Goal: Transaction & Acquisition: Subscribe to service/newsletter

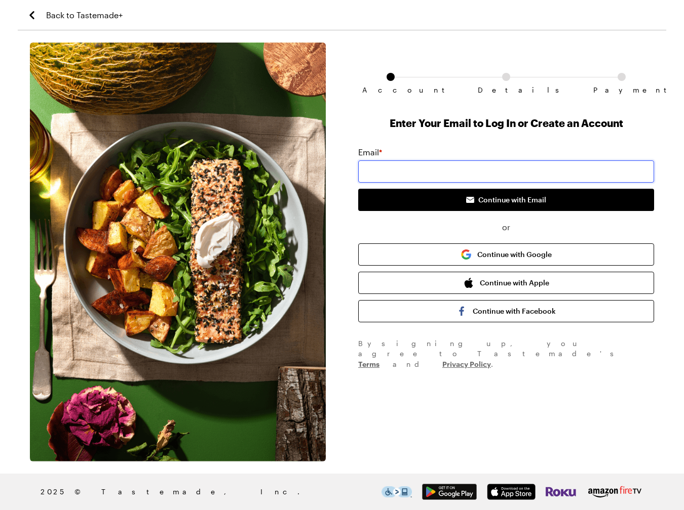
type input "[EMAIL_ADDRESS][DOMAIN_NAME]"
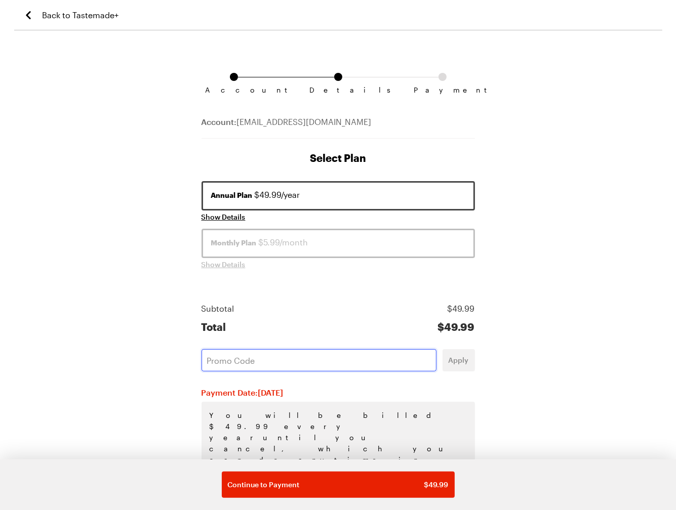
click at [222, 359] on input "text" at bounding box center [319, 360] width 235 height 22
paste input "9P66PT3F"
type input "9P66PT3F"
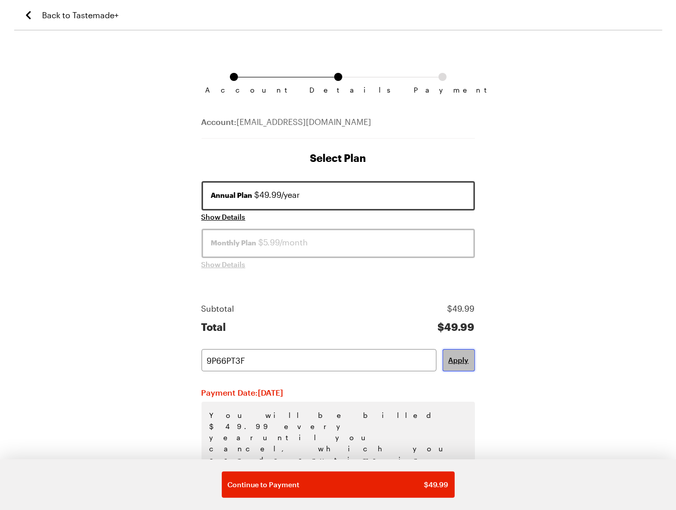
click at [465, 357] on span "Apply" at bounding box center [459, 360] width 20 height 10
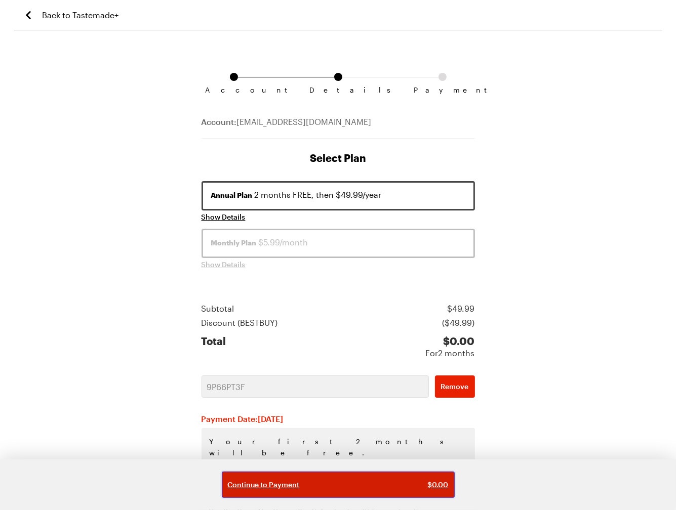
click at [262, 488] on span "Continue to Payment" at bounding box center [264, 485] width 72 height 10
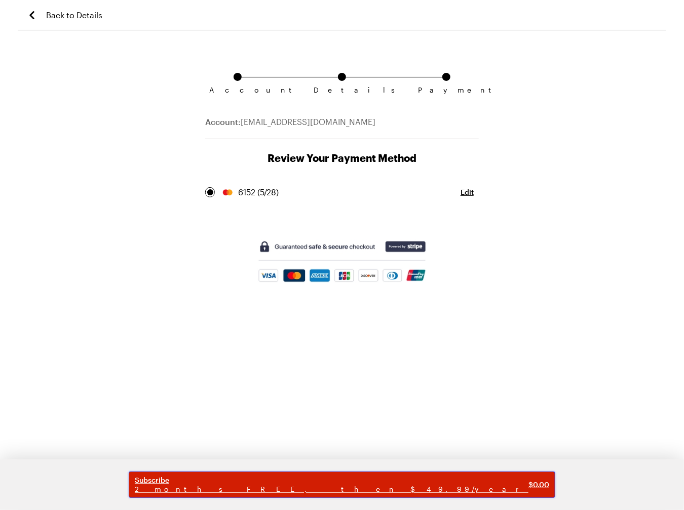
click at [318, 487] on span "2 months FREE, then $49.99/year" at bounding box center [331, 489] width 393 height 9
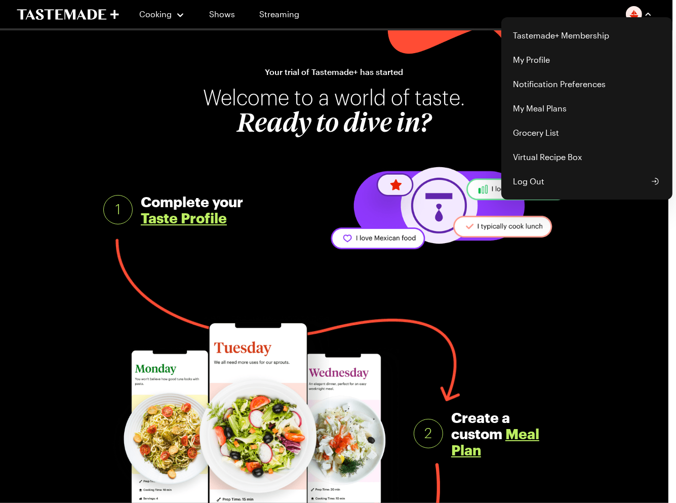
click at [644, 18] on div "Tastemade+ Membership My Profile Notification Preferences My Meal Plans Grocery…" at bounding box center [639, 14] width 26 height 16
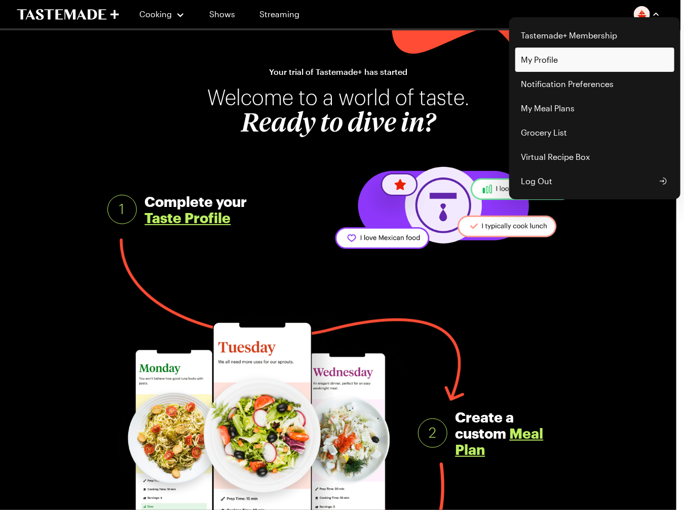
click at [556, 58] on link "My Profile" at bounding box center [594, 60] width 159 height 24
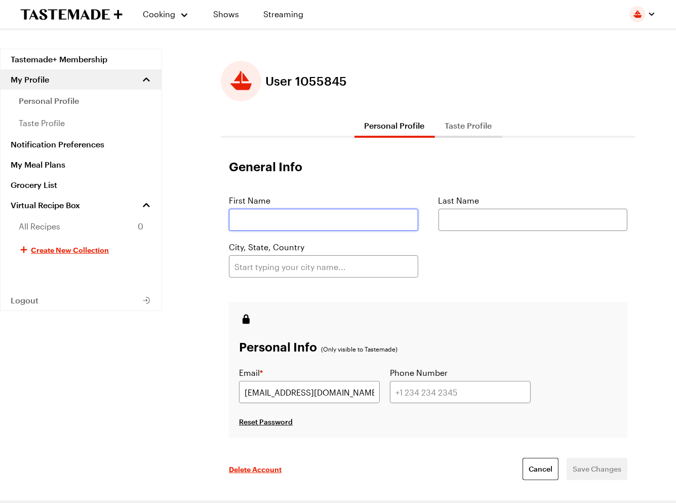
click at [328, 221] on input "text" at bounding box center [323, 220] width 189 height 22
type input "[PERSON_NAME]"
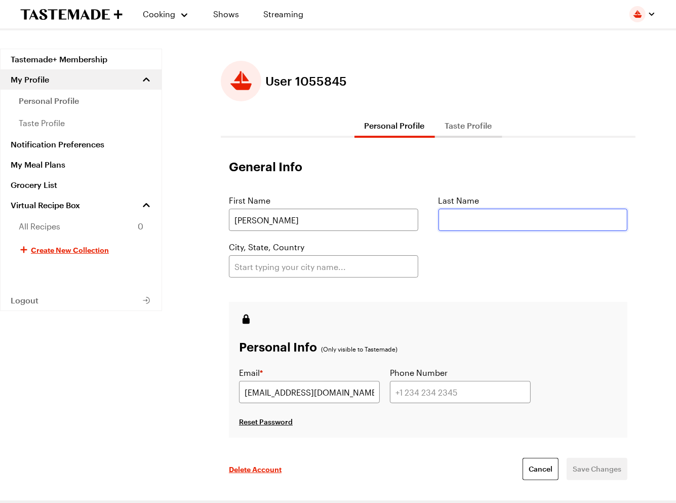
type input "Leufray"
type input "[PERSON_NAME][DEMOGRAPHIC_DATA]"
type input "8135042438"
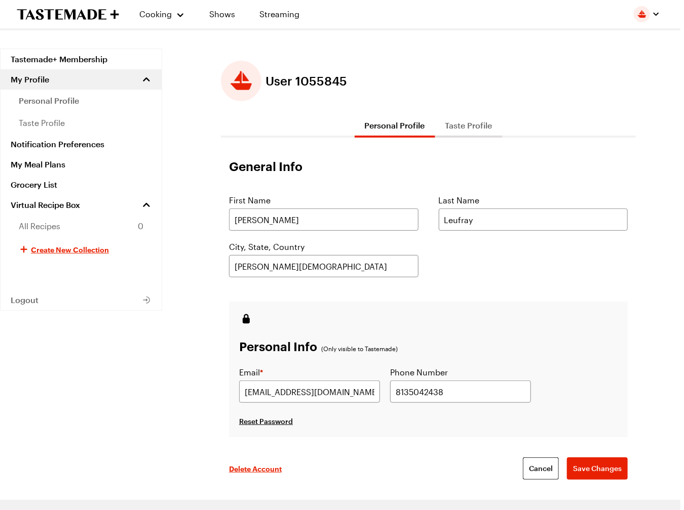
click at [539, 284] on form "General Info First Name [PERSON_NAME] Last Name [GEOGRAPHIC_DATA], State, Count…" at bounding box center [428, 329] width 415 height 342
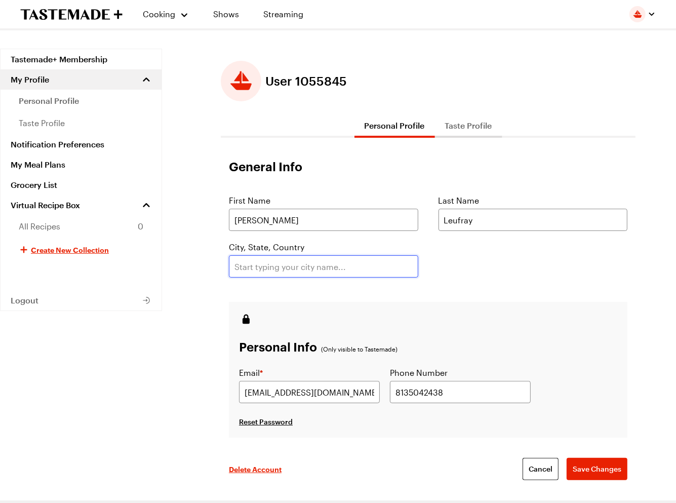
click at [277, 261] on input "text" at bounding box center [323, 266] width 189 height 22
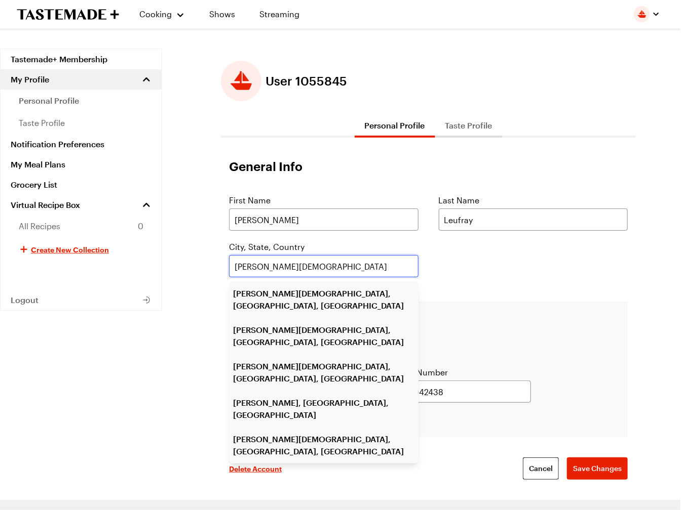
click at [325, 261] on input "[PERSON_NAME][DEMOGRAPHIC_DATA]" at bounding box center [323, 266] width 189 height 22
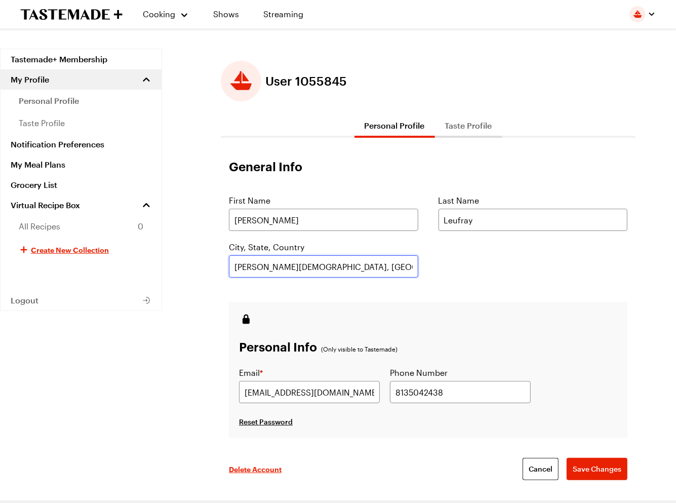
scroll to position [169, 0]
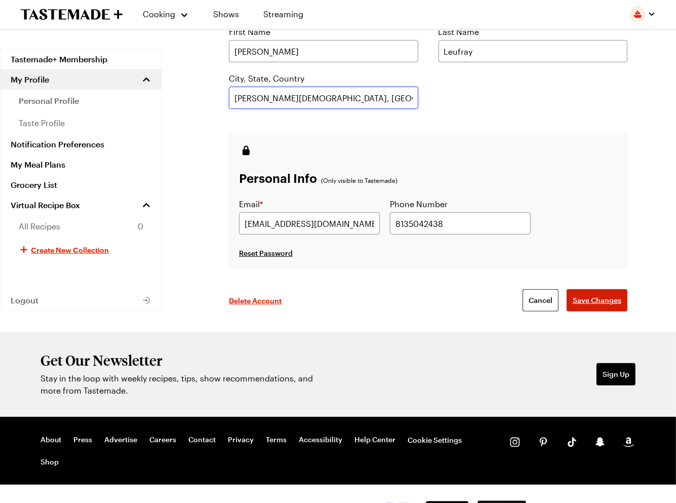
type input "[PERSON_NAME][DEMOGRAPHIC_DATA], [GEOGRAPHIC_DATA], [GEOGRAPHIC_DATA]"
click at [608, 298] on span "Save Changes" at bounding box center [597, 300] width 49 height 10
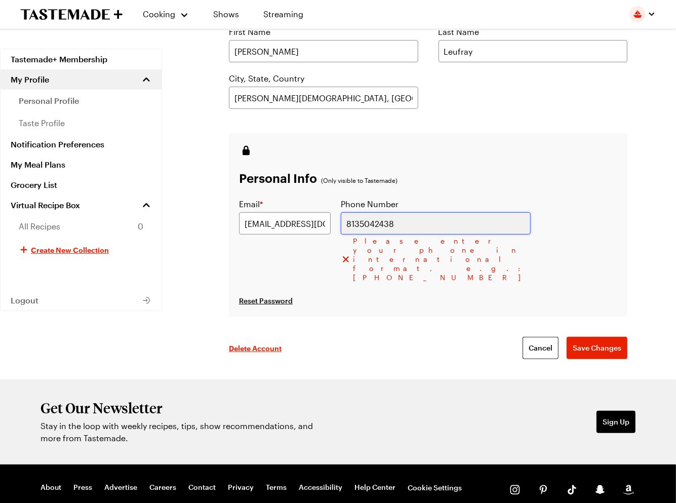
click at [395, 223] on input "8135042438" at bounding box center [436, 223] width 190 height 22
click at [601, 343] on span "Save Changes" at bounding box center [597, 348] width 49 height 10
click at [395, 225] on input "18135042438" at bounding box center [436, 223] width 190 height 22
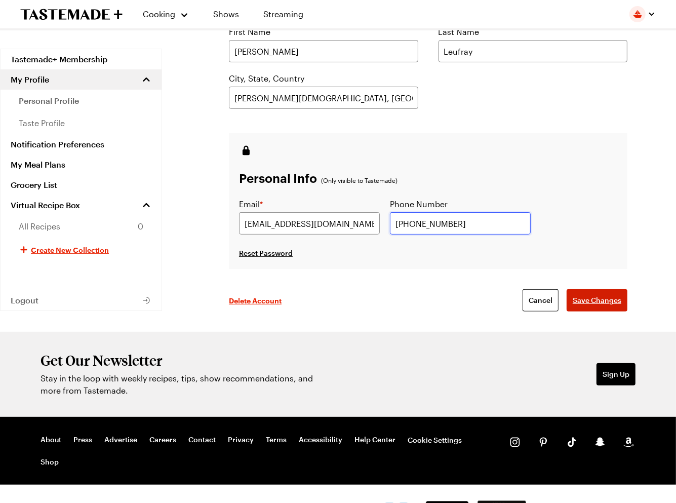
type input "[PHONE_NUMBER]"
click at [601, 293] on button "Save Changes" at bounding box center [597, 300] width 61 height 22
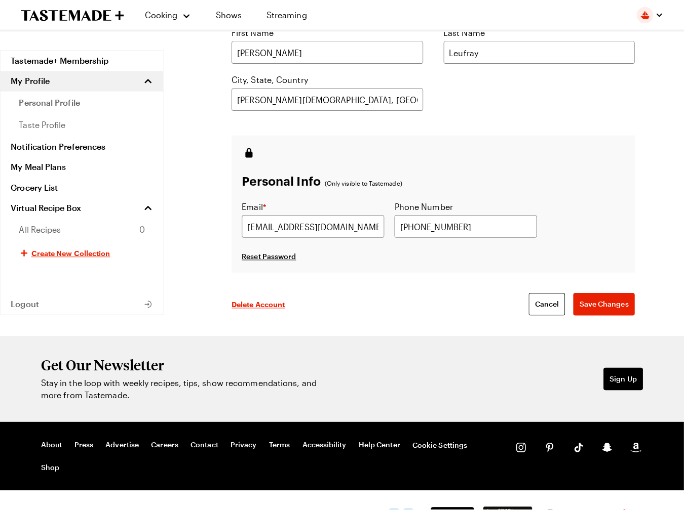
scroll to position [0, 0]
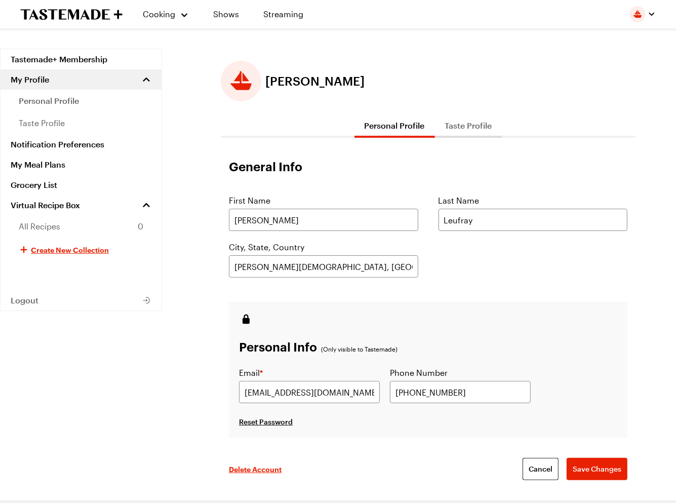
click at [483, 127] on button "Taste Profile" at bounding box center [468, 125] width 67 height 24
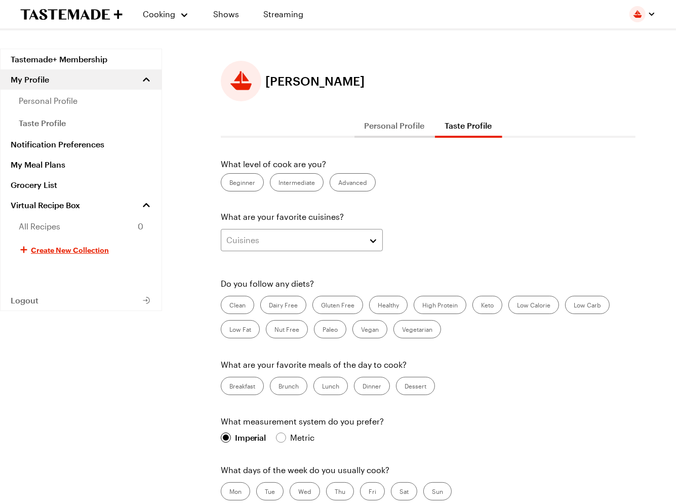
click at [247, 180] on label "Beginner" at bounding box center [242, 182] width 43 height 18
click at [229, 183] on input "Beginner" at bounding box center [229, 183] width 0 height 0
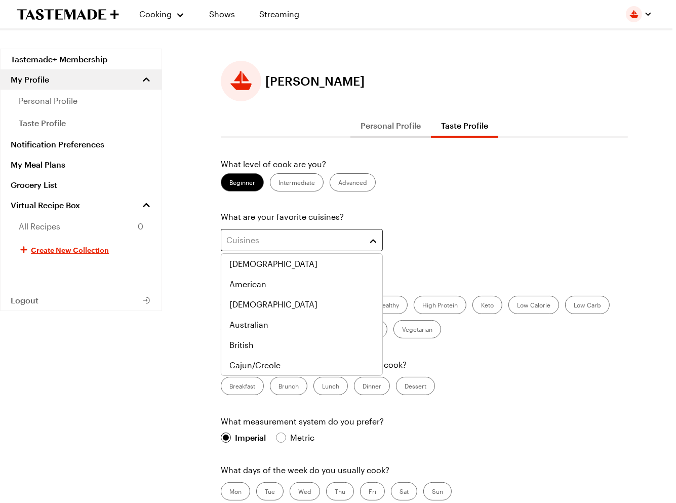
click at [370, 232] on button "Cuisines" at bounding box center [302, 240] width 162 height 22
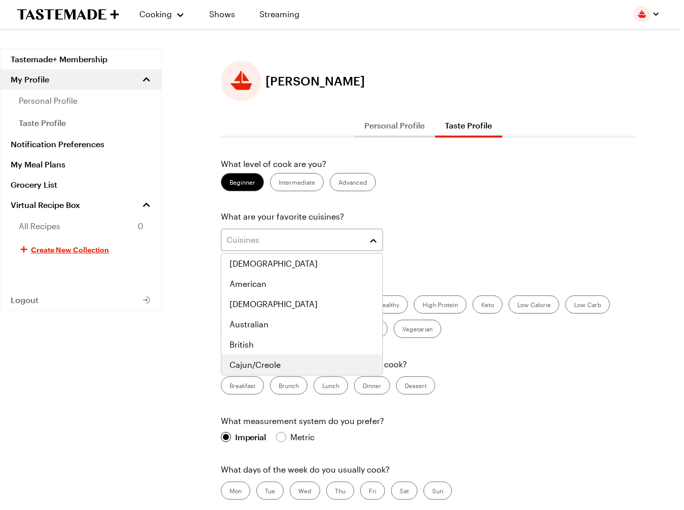
click at [276, 362] on span "Cajun/Creole" at bounding box center [254, 365] width 51 height 12
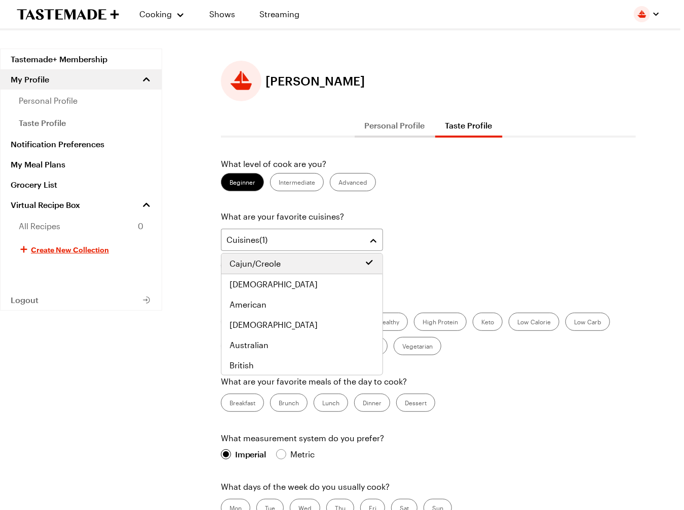
click at [442, 258] on div "Cuisines ( 1 ) Cajun/Creole" at bounding box center [428, 252] width 415 height 46
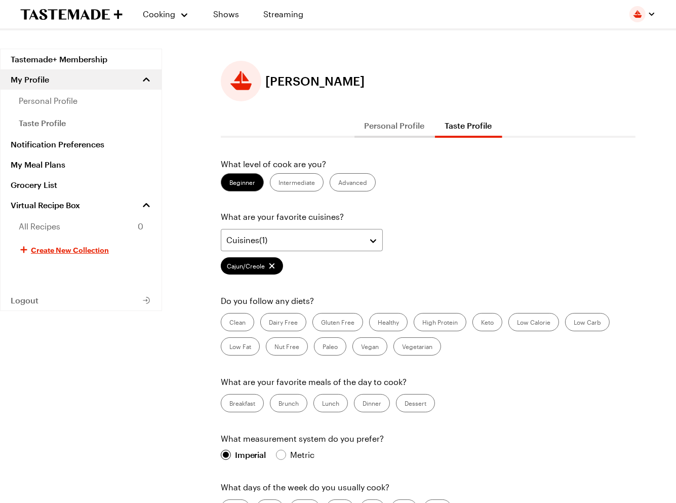
scroll to position [169, 0]
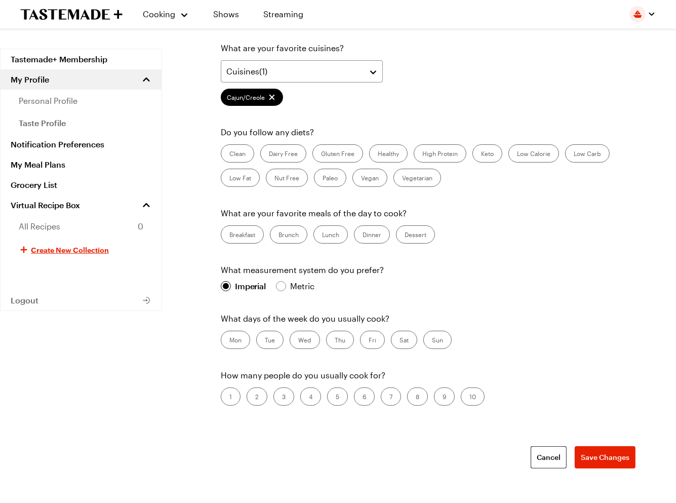
click at [447, 156] on label "High Protein" at bounding box center [440, 153] width 53 height 18
click at [422, 154] on Protein "High Protein" at bounding box center [422, 154] width 0 height 0
click at [486, 155] on label "Keto" at bounding box center [487, 153] width 30 height 18
click at [481, 154] on input "Keto" at bounding box center [481, 154] width 0 height 0
click at [594, 155] on label "Low Carb" at bounding box center [587, 153] width 45 height 18
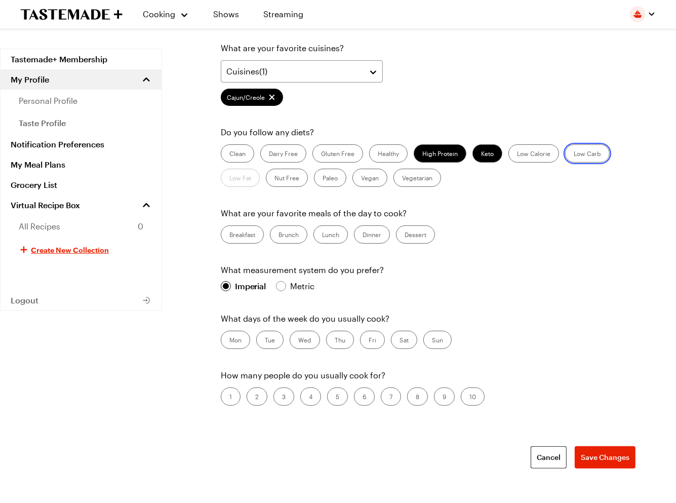
click at [574, 154] on Carb "Low Carb" at bounding box center [574, 154] width 0 height 0
click at [365, 232] on label "Dinner" at bounding box center [372, 234] width 36 height 18
click at [363, 235] on input "Dinner" at bounding box center [363, 235] width 0 height 0
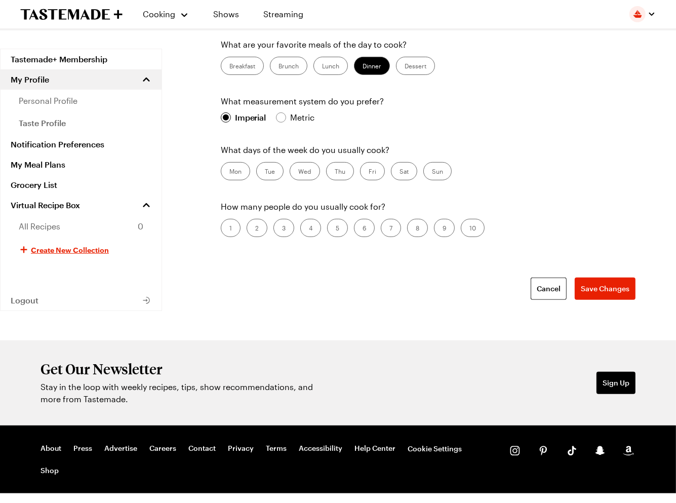
click at [342, 172] on label "Thu" at bounding box center [340, 171] width 28 height 18
click at [335, 172] on input "Thu" at bounding box center [335, 172] width 0 height 0
click at [370, 172] on label "Fri" at bounding box center [372, 171] width 25 height 18
click at [369, 172] on input "Fri" at bounding box center [369, 172] width 0 height 0
click at [432, 172] on label "Sun" at bounding box center [437, 171] width 28 height 18
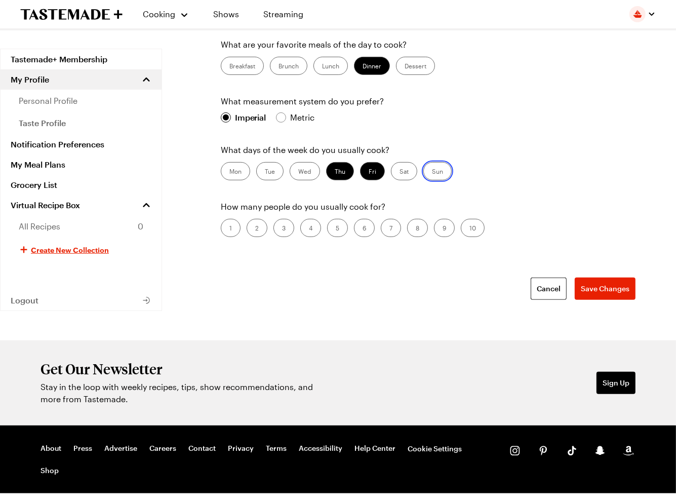
click at [432, 172] on input "Sun" at bounding box center [432, 172] width 0 height 0
click at [257, 225] on label "2" at bounding box center [257, 228] width 21 height 18
click at [255, 229] on input "2" at bounding box center [255, 229] width 0 height 0
click at [604, 292] on span "Save Changes" at bounding box center [605, 289] width 49 height 10
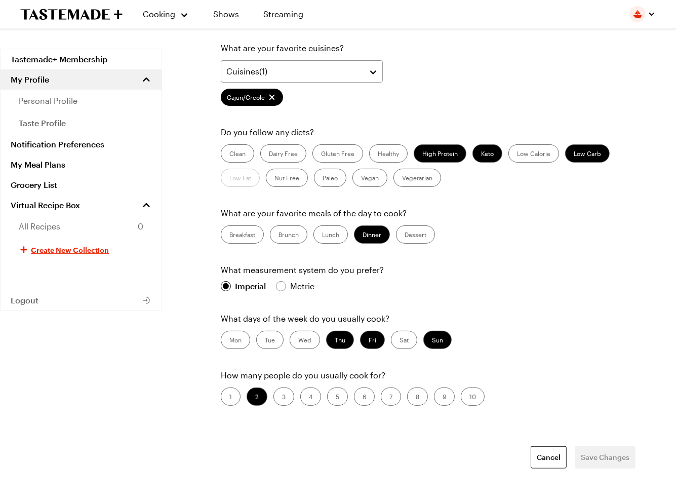
scroll to position [0, 0]
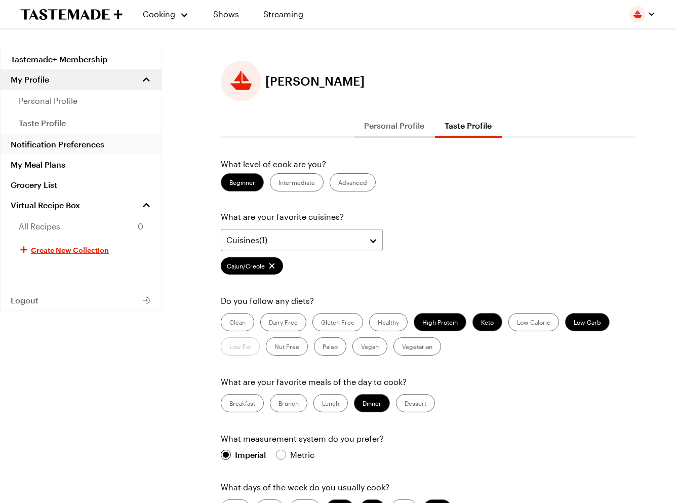
click at [55, 145] on link "Notification Preferences" at bounding box center [81, 144] width 161 height 20
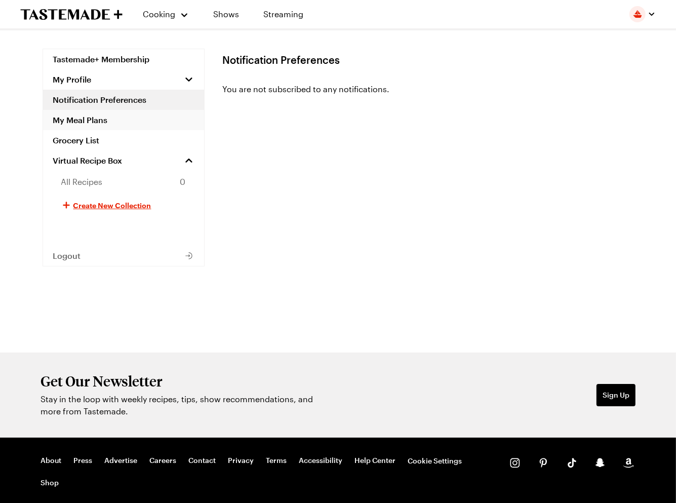
click at [87, 123] on link "My Meal Plans" at bounding box center [123, 120] width 161 height 20
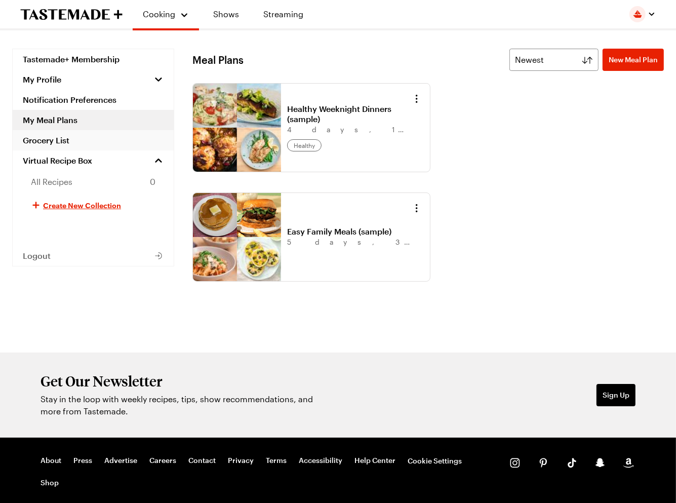
click at [51, 141] on link "Grocery List" at bounding box center [93, 140] width 161 height 20
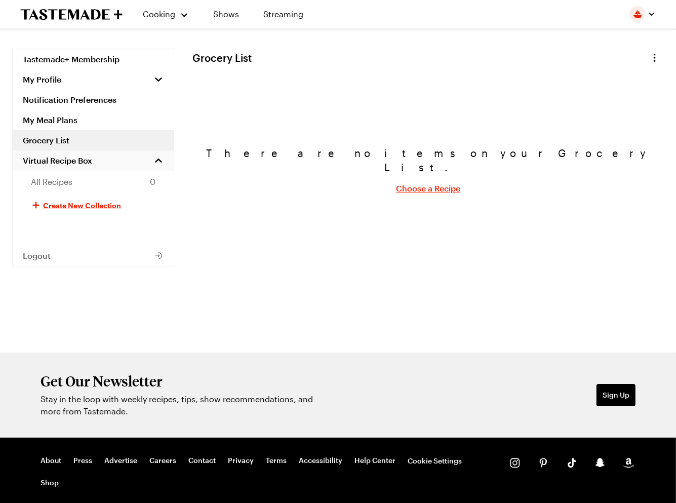
click at [60, 164] on span "Virtual Recipe Box" at bounding box center [57, 160] width 69 height 10
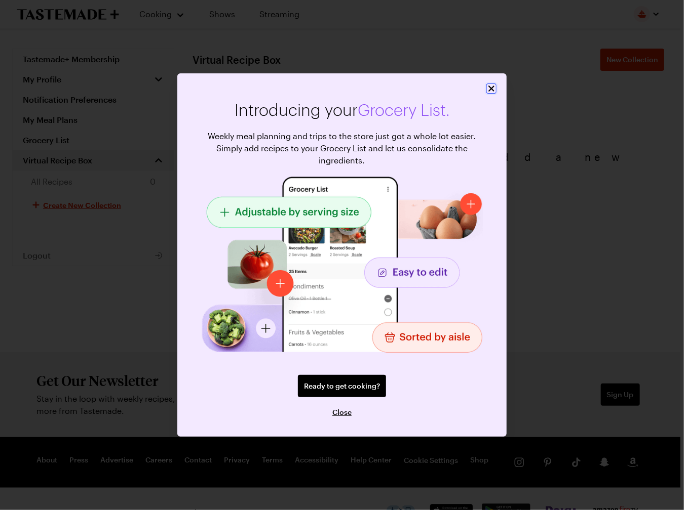
click at [491, 89] on icon "Close" at bounding box center [491, 89] width 6 height 6
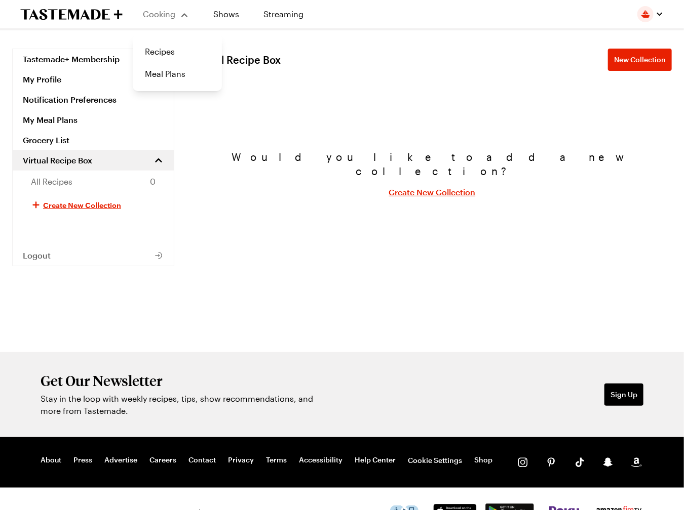
click at [147, 17] on span "Cooking" at bounding box center [159, 14] width 32 height 10
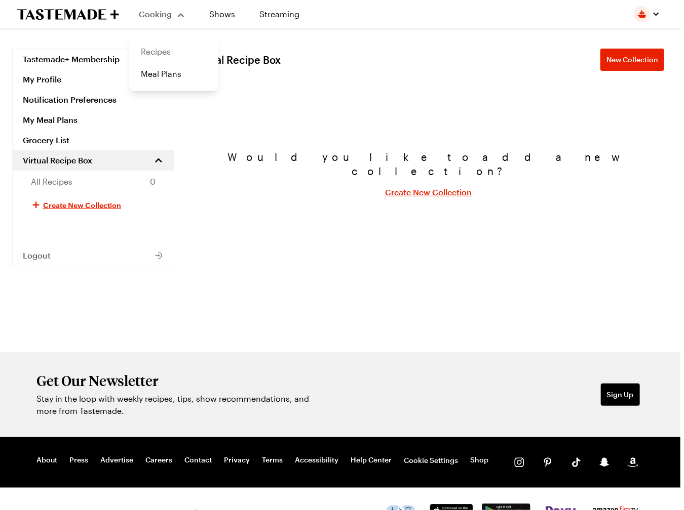
click at [174, 53] on link "Recipes" at bounding box center [173, 52] width 77 height 22
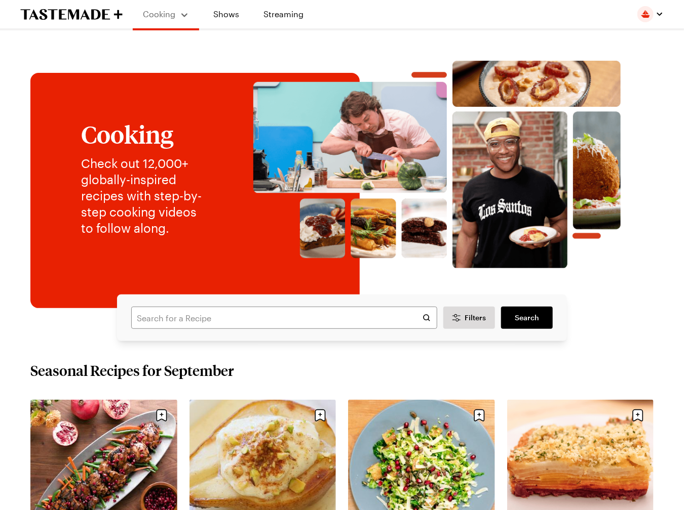
click at [644, 15] on img "button" at bounding box center [645, 14] width 16 height 16
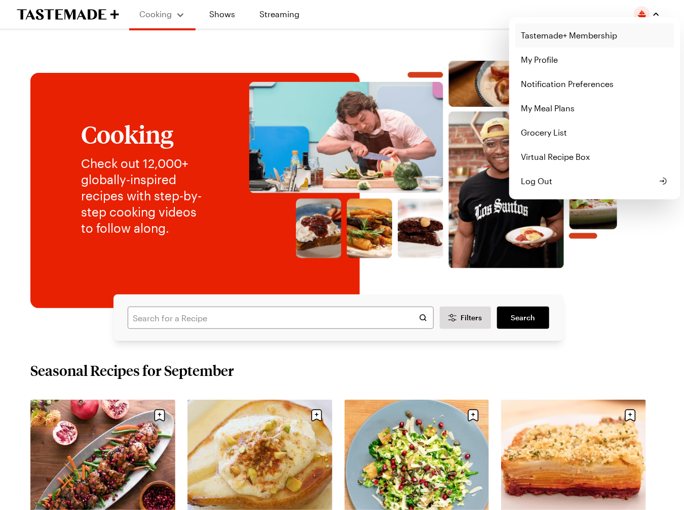
click at [552, 34] on link "Tastemade+ Membership" at bounding box center [594, 35] width 159 height 24
